Goal: Task Accomplishment & Management: Manage account settings

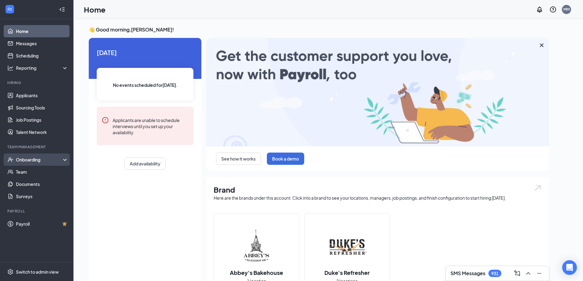
click at [37, 156] on div "Onboarding" at bounding box center [36, 160] width 73 height 12
click at [30, 198] on link "Onboarding Documents" at bounding box center [42, 196] width 52 height 12
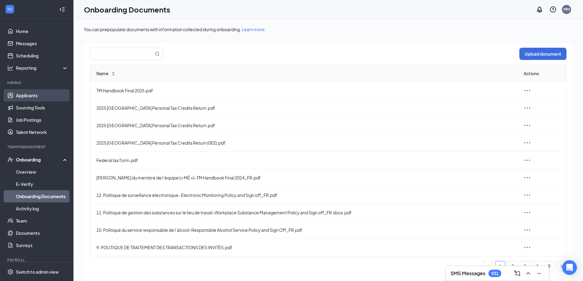
click at [26, 93] on link "Applicants" at bounding box center [42, 95] width 52 height 12
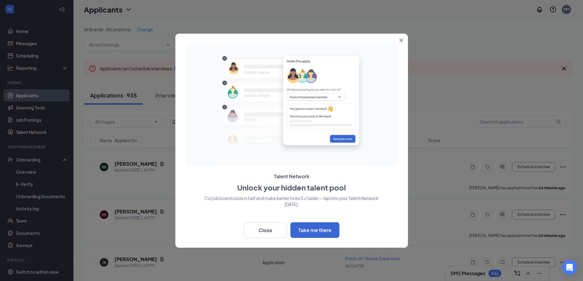
click at [402, 42] on button "Close" at bounding box center [402, 39] width 11 height 11
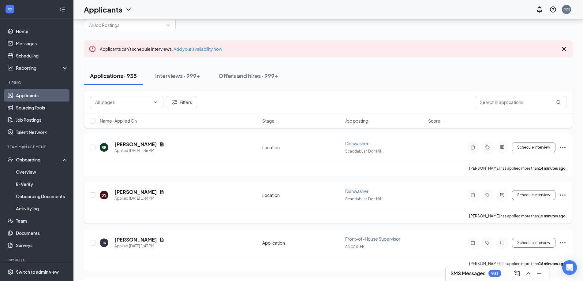
scroll to position [31, 0]
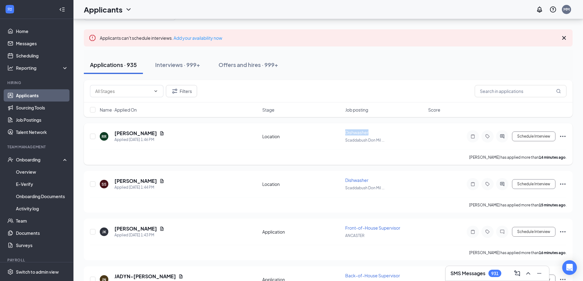
drag, startPoint x: 343, startPoint y: 133, endPoint x: 373, endPoint y: 134, distance: 29.4
click at [373, 134] on div "RR Raman Raj Applied [DATE] 1:46 PM Location Dishwasher Scaddabush Don Mil ... …" at bounding box center [328, 140] width 477 height 20
click at [351, 154] on div "[PERSON_NAME] has applied more than 14 minutes ago ." at bounding box center [328, 157] width 477 height 15
drag, startPoint x: 351, startPoint y: 140, endPoint x: 398, endPoint y: 150, distance: 48.8
click at [399, 141] on div "Scaddabush Don Mil ..." at bounding box center [384, 140] width 79 height 7
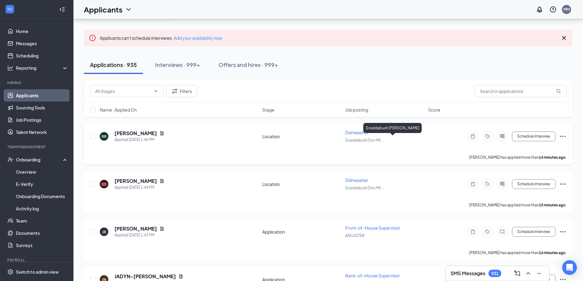
click at [398, 156] on div "[PERSON_NAME] has applied more than 14 minutes ago ." at bounding box center [328, 157] width 477 height 15
drag, startPoint x: 337, startPoint y: 135, endPoint x: 387, endPoint y: 144, distance: 51.0
click at [387, 144] on div "RR Raman Raj Applied [DATE] 1:46 PM Location Dishwasher Scaddabush Don Mil ... …" at bounding box center [328, 140] width 477 height 20
click at [388, 152] on div "[PERSON_NAME] has applied more than 14 minutes ago ." at bounding box center [328, 157] width 477 height 15
drag, startPoint x: 343, startPoint y: 141, endPoint x: 391, endPoint y: 146, distance: 48.0
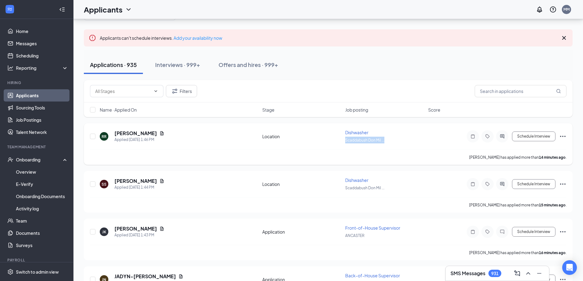
click at [391, 146] on div "RR Raman Raj Applied [DATE] 1:46 PM Location Dishwasher Scaddabush Don Mil ... …" at bounding box center [328, 140] width 477 height 20
click at [389, 163] on div "[PERSON_NAME] has applied more than 14 minutes ago ." at bounding box center [328, 157] width 477 height 15
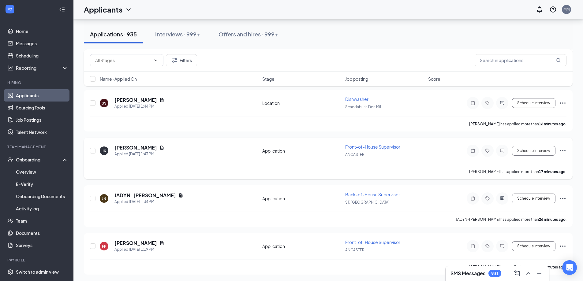
scroll to position [122, 0]
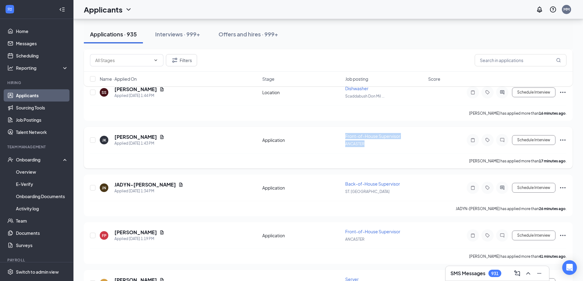
drag, startPoint x: 342, startPoint y: 146, endPoint x: 372, endPoint y: 148, distance: 30.4
click at [372, 148] on div "[PERSON_NAME] [PERSON_NAME] Applied [DATE] 1:43 PM Application Front-of-House S…" at bounding box center [328, 143] width 477 height 20
click at [380, 165] on div "[PERSON_NAME] has applied more than 17 minutes ago ." at bounding box center [328, 160] width 477 height 15
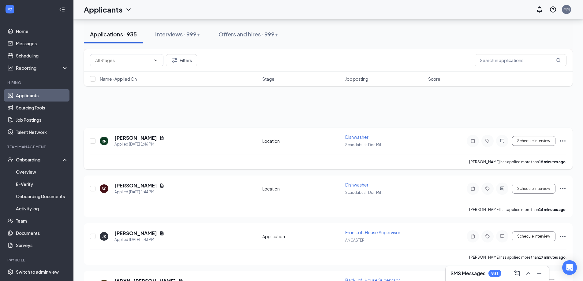
scroll to position [0, 0]
